Goal: Find specific page/section: Find specific page/section

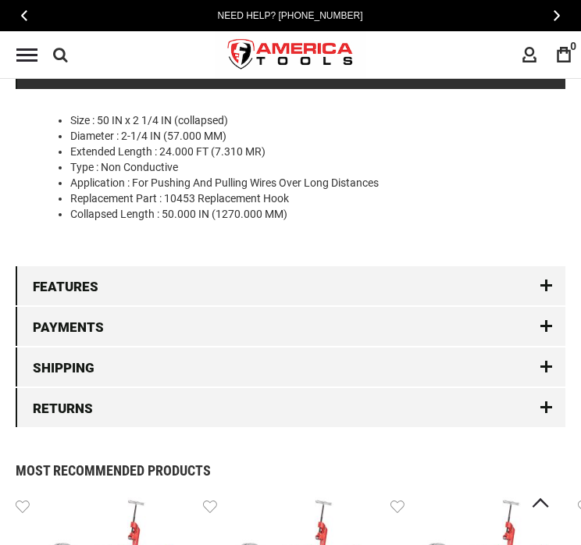
scroll to position [1399, 0]
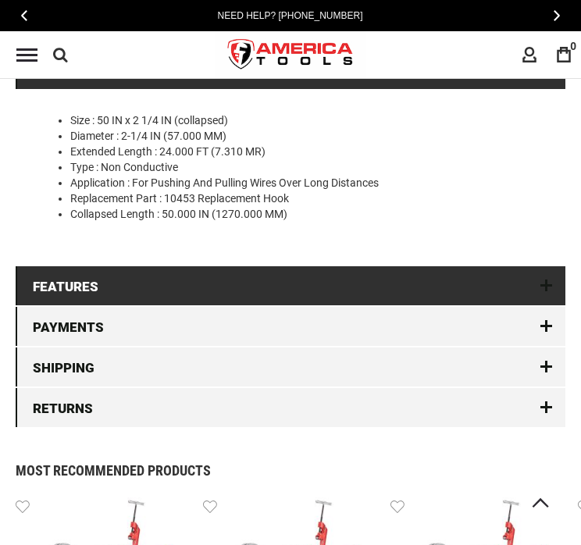
click at [277, 294] on link "Features" at bounding box center [291, 285] width 550 height 39
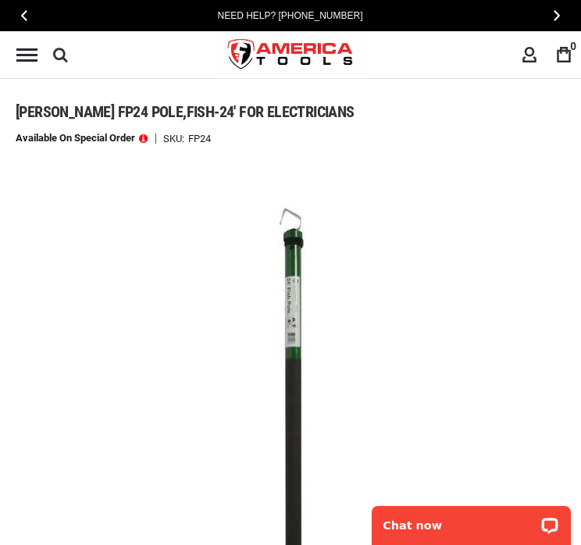
scroll to position [0, 0]
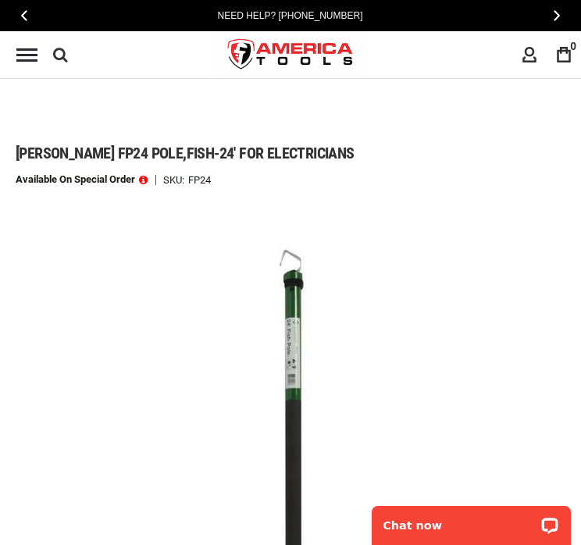
click at [212, 148] on span "[PERSON_NAME] fp24 pole,fish-24' for electricians" at bounding box center [185, 153] width 339 height 19
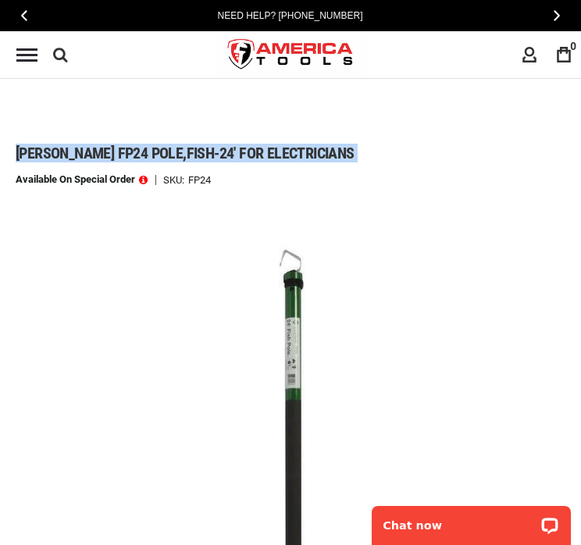
click at [212, 148] on span "[PERSON_NAME] fp24 pole,fish-24' for electricians" at bounding box center [185, 153] width 339 height 19
drag, startPoint x: 212, startPoint y: 148, endPoint x: 205, endPoint y: 149, distance: 8.0
click at [205, 149] on span "[PERSON_NAME] fp24 pole,fish-24' for electricians" at bounding box center [185, 153] width 339 height 19
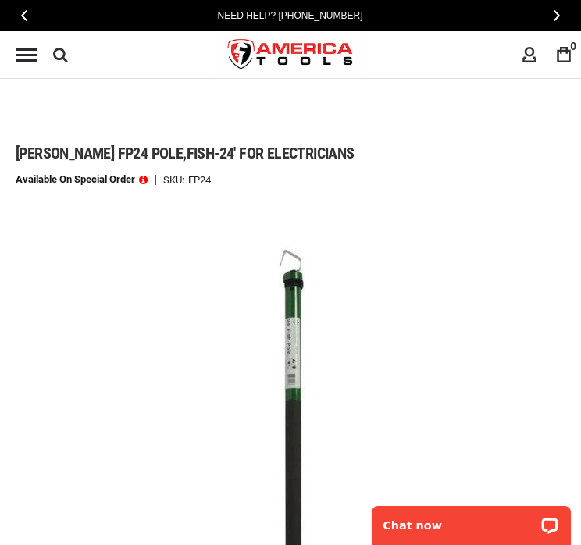
click at [255, 160] on span "[PERSON_NAME] fp24 pole,fish-24' for electricians" at bounding box center [185, 153] width 339 height 19
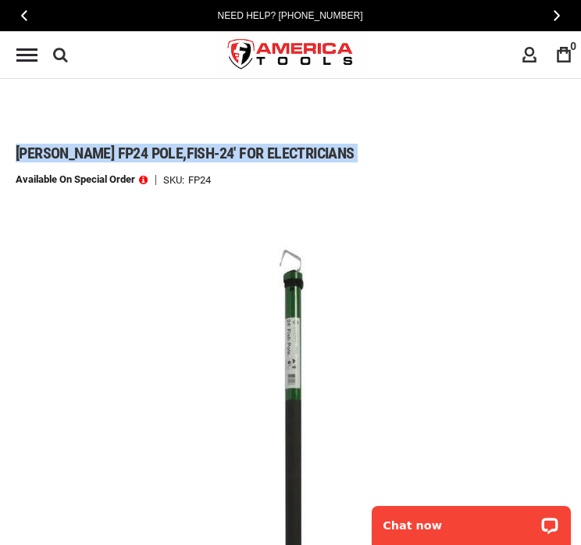
click at [255, 160] on span "[PERSON_NAME] fp24 pole,fish-24' for electricians" at bounding box center [185, 153] width 339 height 19
copy div "[PERSON_NAME] fp24 pole,fish-24' for electricians"
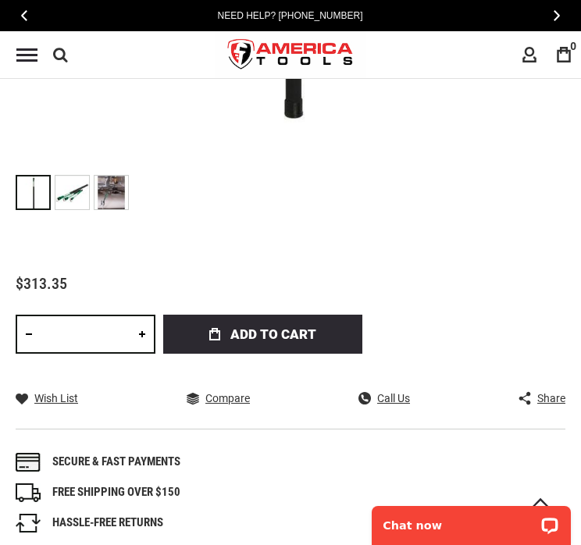
scroll to position [665, 0]
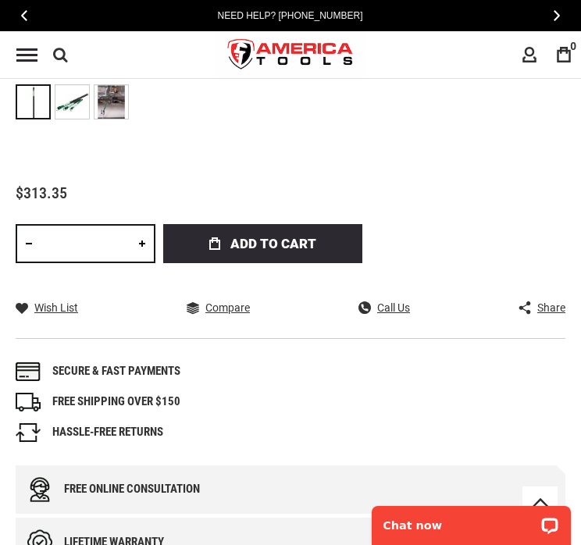
click at [279, 370] on li "Secure & fast payments" at bounding box center [291, 371] width 550 height 19
